Goal: Go to known website: Go to known website

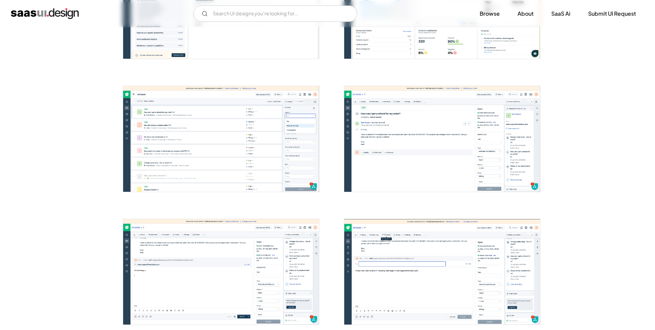
scroll to position [353, 0]
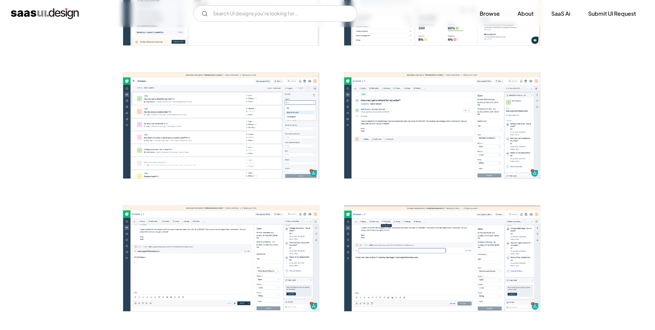
click at [202, 153] on img "open lightbox" at bounding box center [221, 125] width 196 height 105
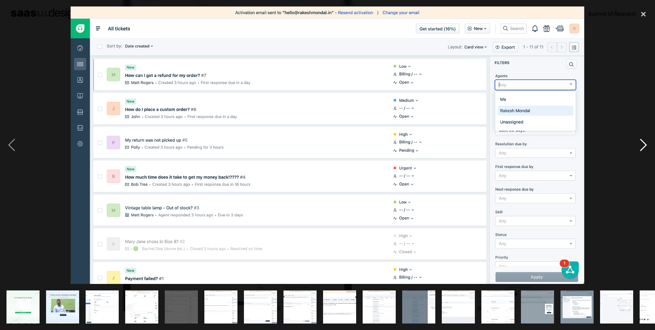
click at [645, 146] on div "next image" at bounding box center [643, 144] width 23 height 277
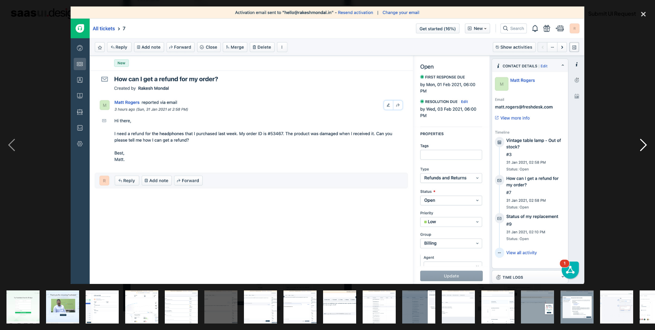
click at [645, 146] on div "next image" at bounding box center [643, 144] width 23 height 277
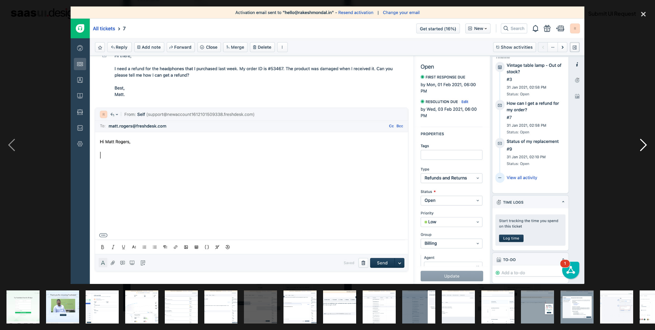
click at [645, 146] on div "next image" at bounding box center [643, 144] width 23 height 277
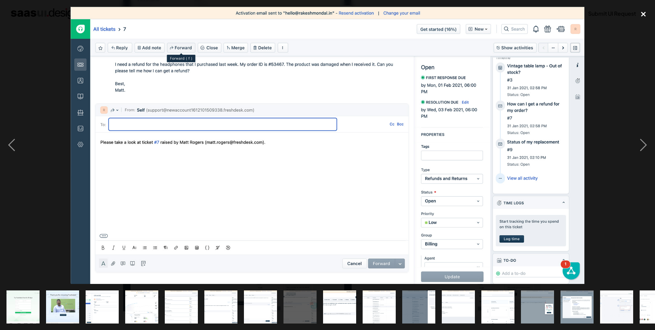
click at [646, 14] on div "close lightbox" at bounding box center [643, 13] width 23 height 15
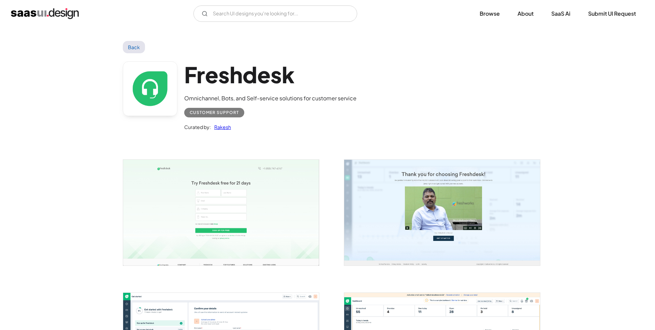
scroll to position [0, 0]
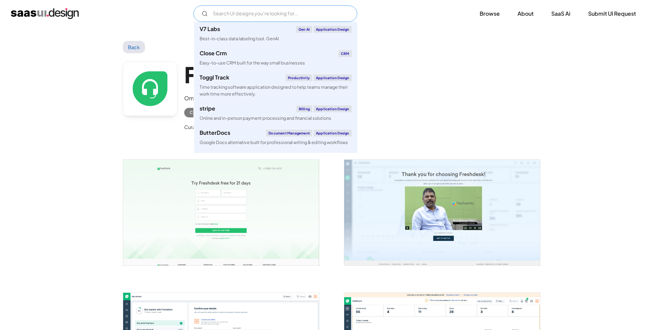
click at [263, 15] on input "Email Form" at bounding box center [275, 13] width 164 height 16
paste input "[URL][DOMAIN_NAME]"
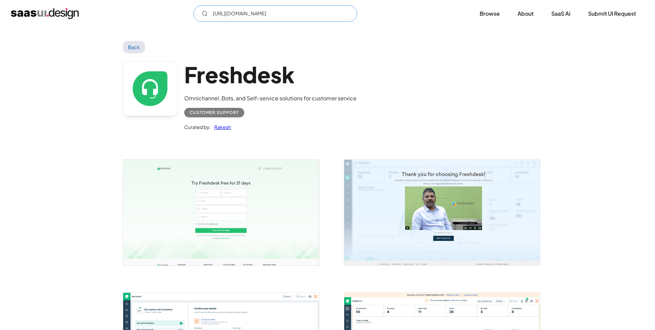
drag, startPoint x: 264, startPoint y: 14, endPoint x: 335, endPoint y: 15, distance: 70.9
click at [332, 15] on input "[URL][DOMAIN_NAME]" at bounding box center [275, 13] width 164 height 16
type input "[URL]"
type input "hubspot"
click at [300, 14] on input "hubspot" at bounding box center [275, 13] width 164 height 16
